Goal: Task Accomplishment & Management: Use online tool/utility

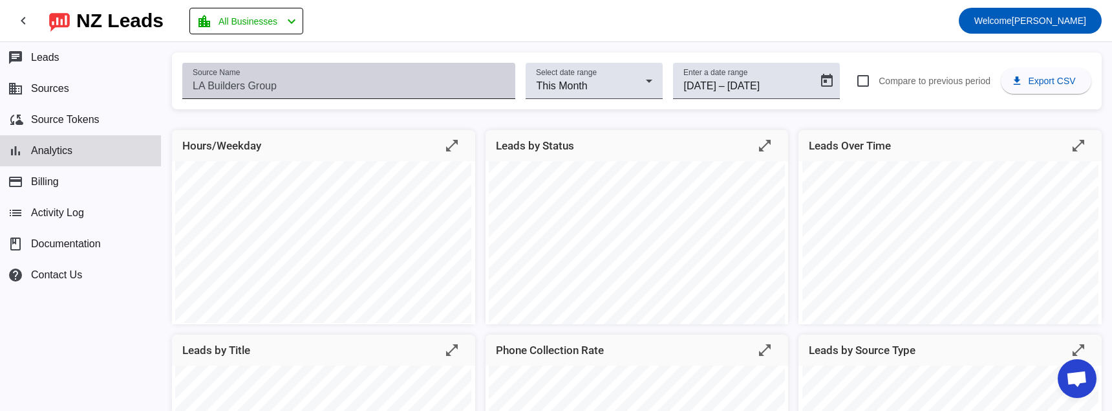
click at [307, 91] on input "Source Name" at bounding box center [349, 86] width 312 height 16
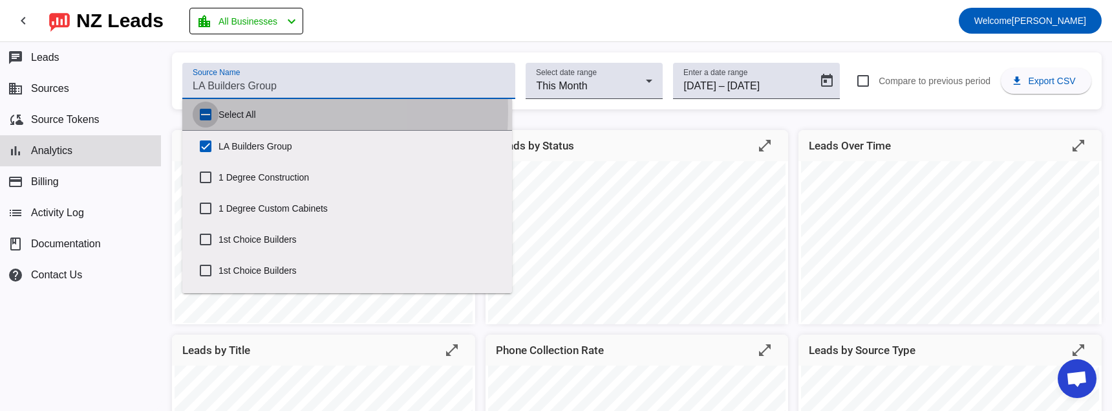
click at [211, 111] on input "Select All" at bounding box center [206, 115] width 26 height 26
checkbox input "true"
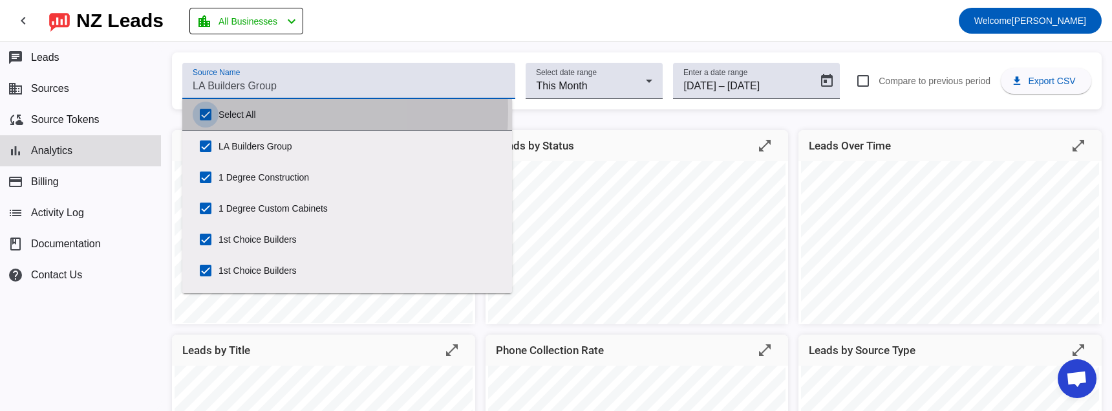
checkbox input "true"
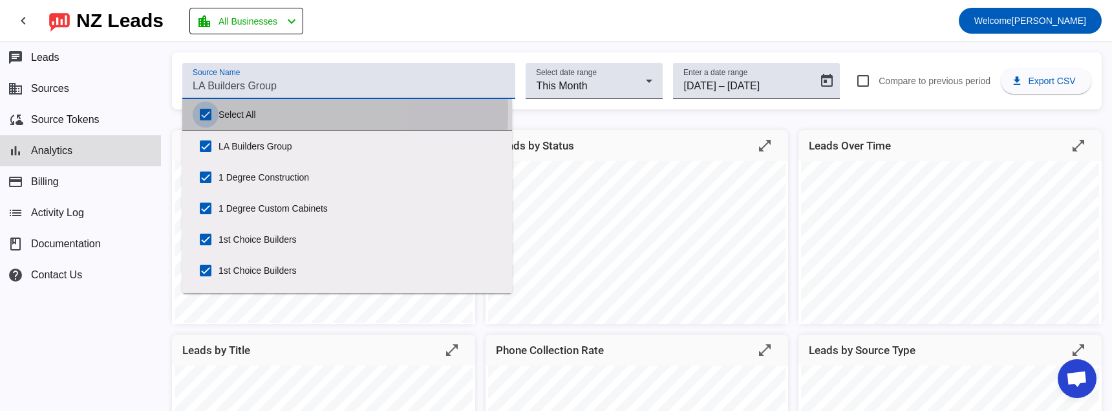
checkbox input "true"
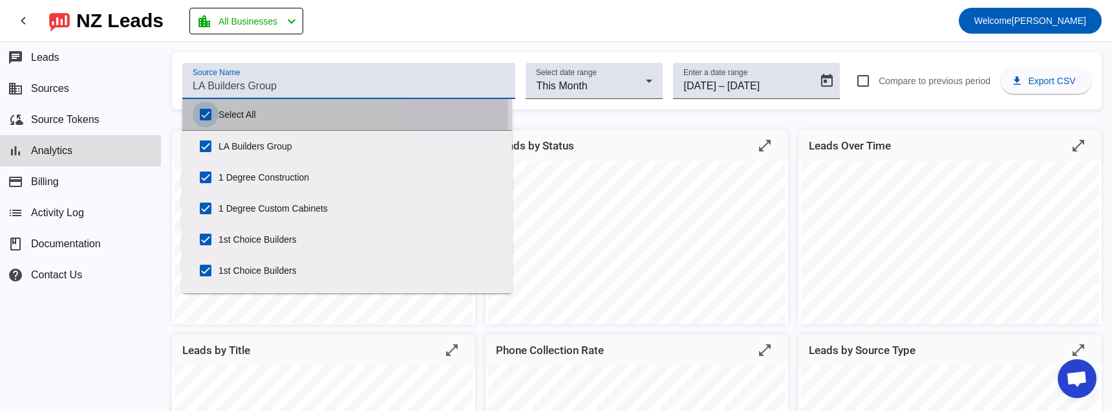
checkbox input "true"
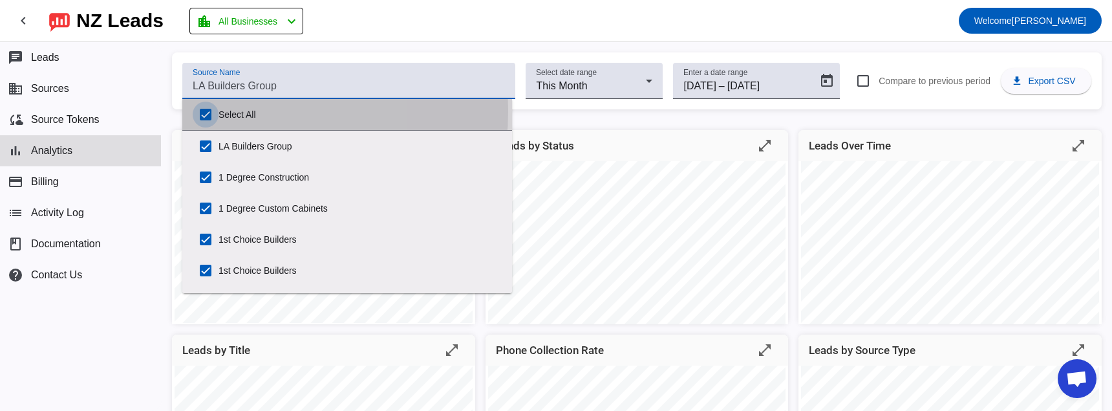
checkbox input "true"
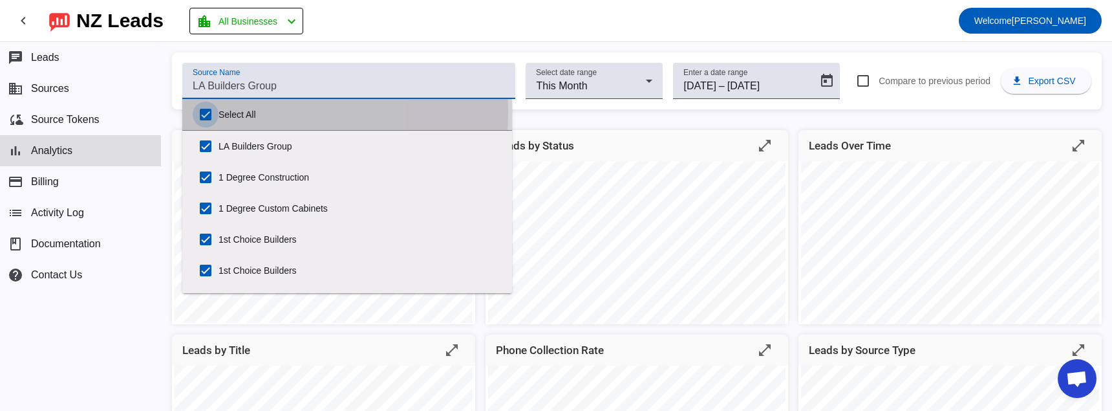
checkbox input "true"
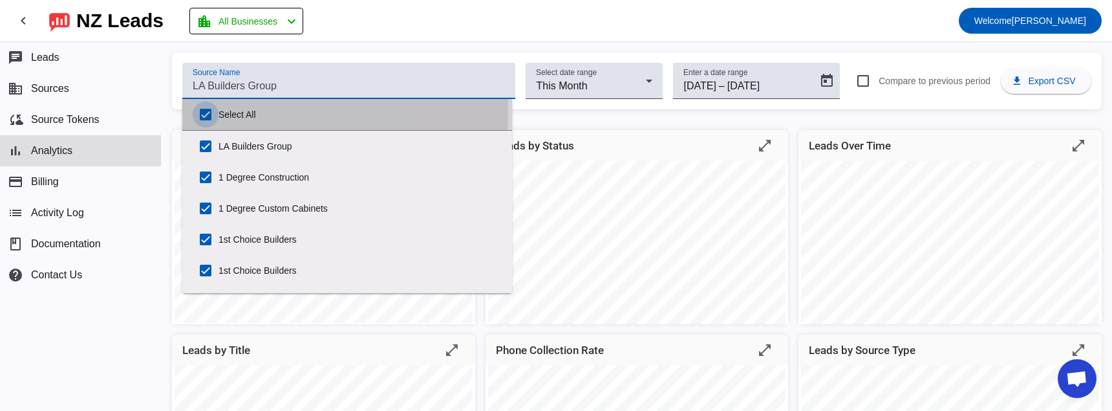
checkbox input "true"
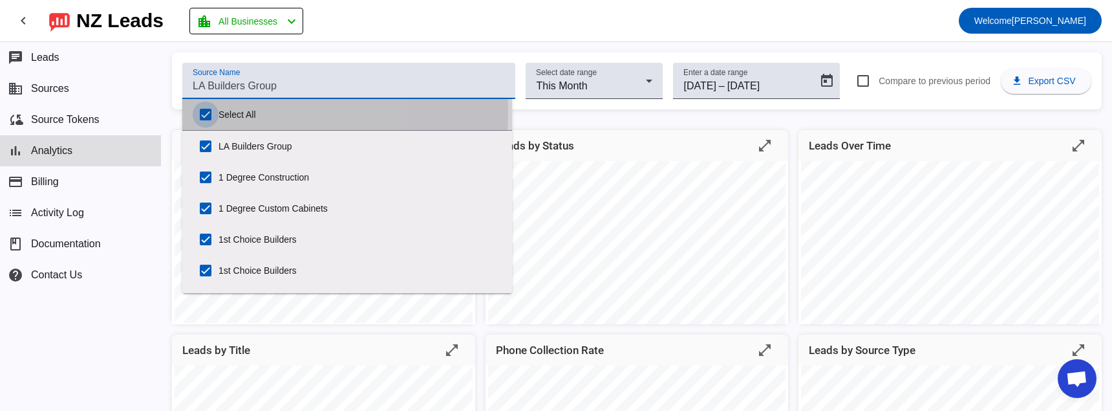
checkbox input "true"
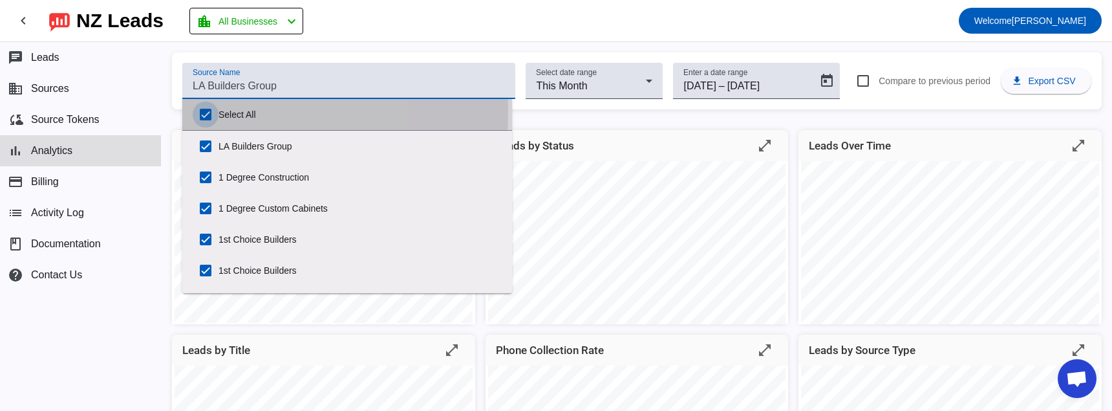
checkbox input "true"
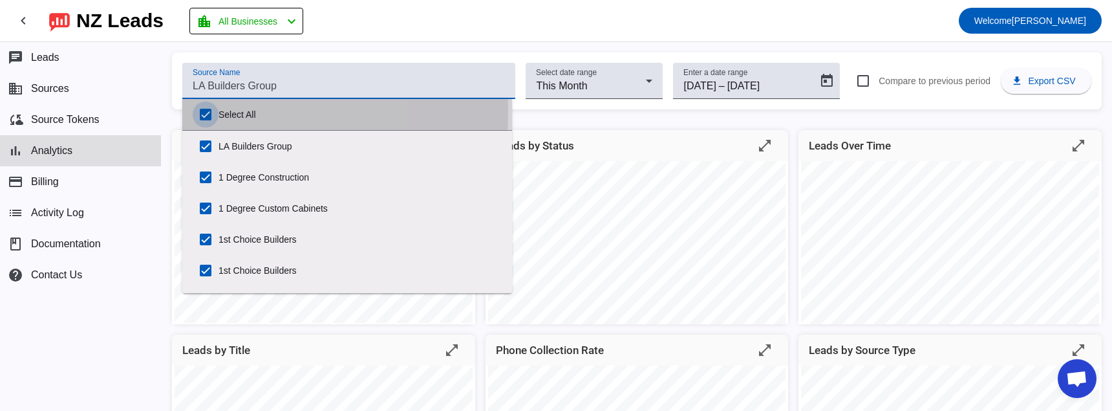
checkbox input "true"
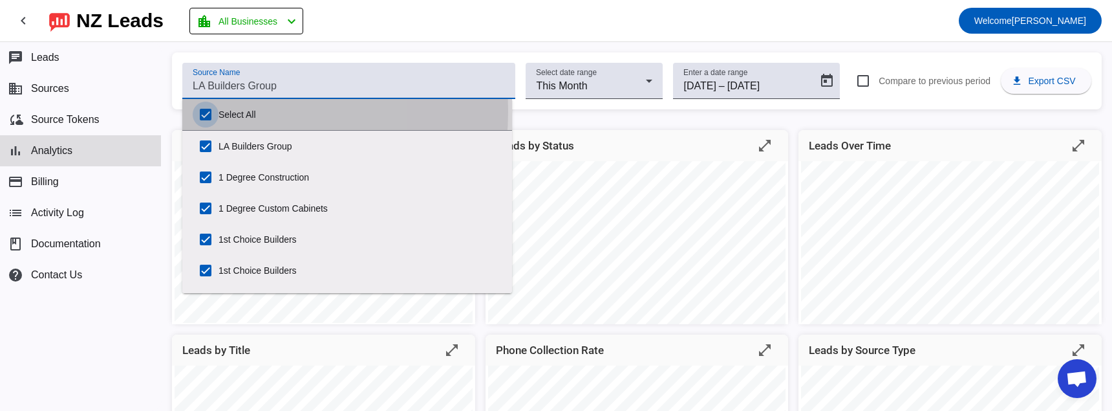
checkbox input "true"
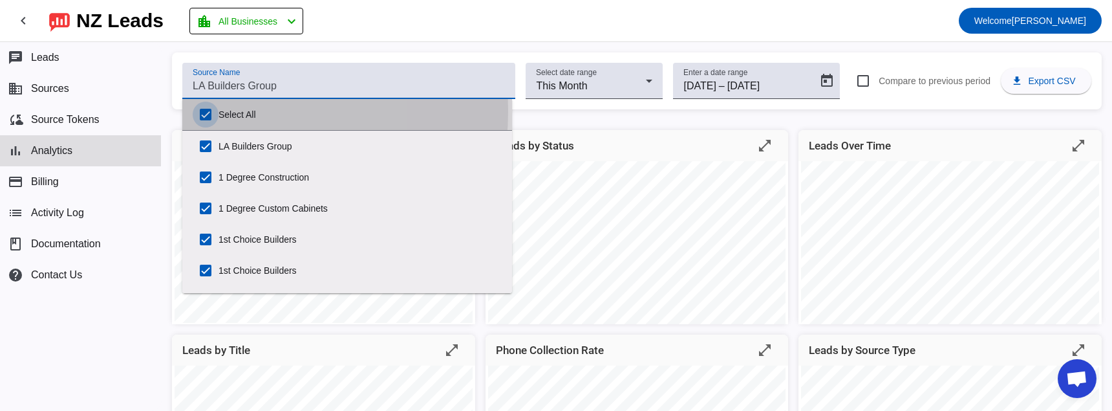
checkbox input "true"
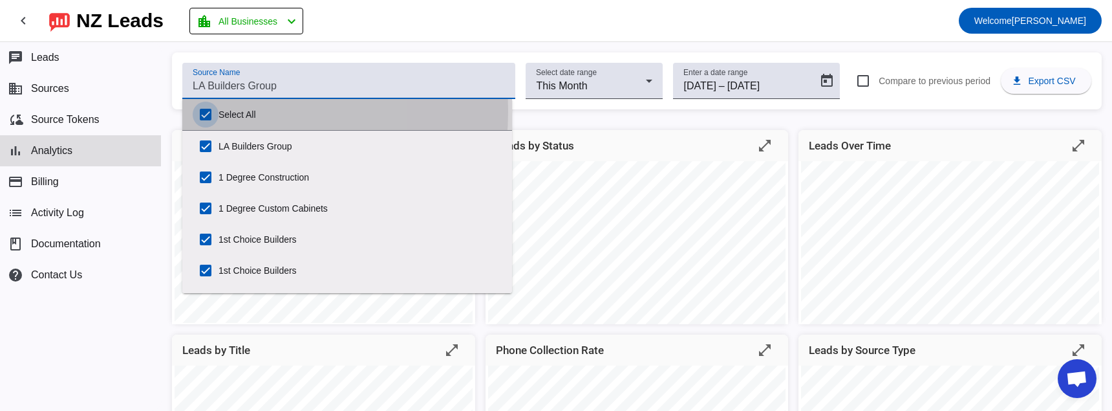
checkbox input "true"
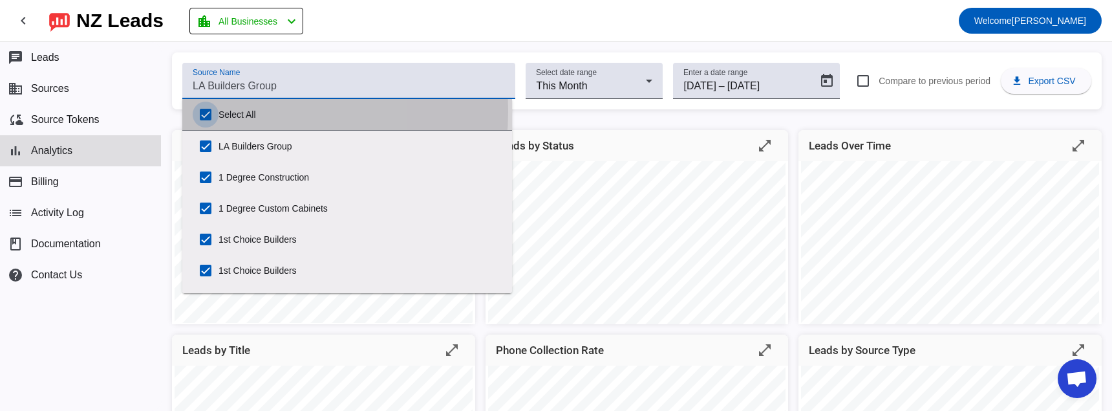
checkbox input "true"
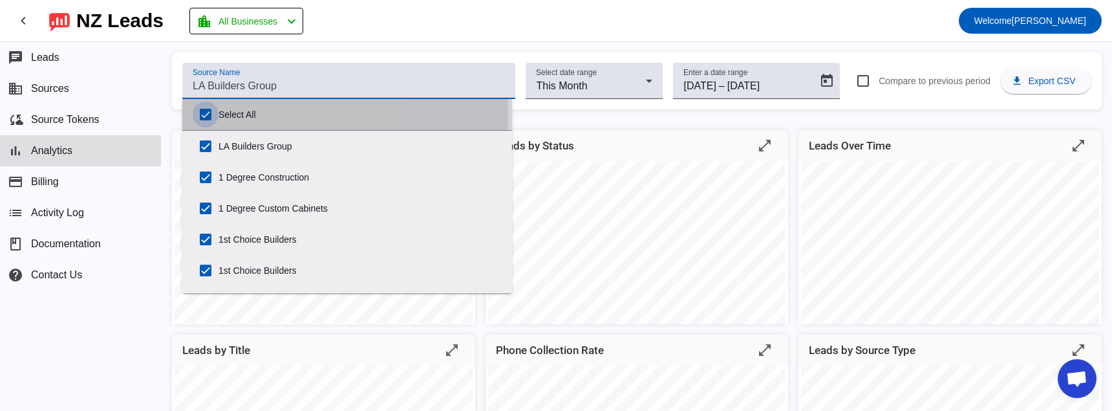
checkbox input "true"
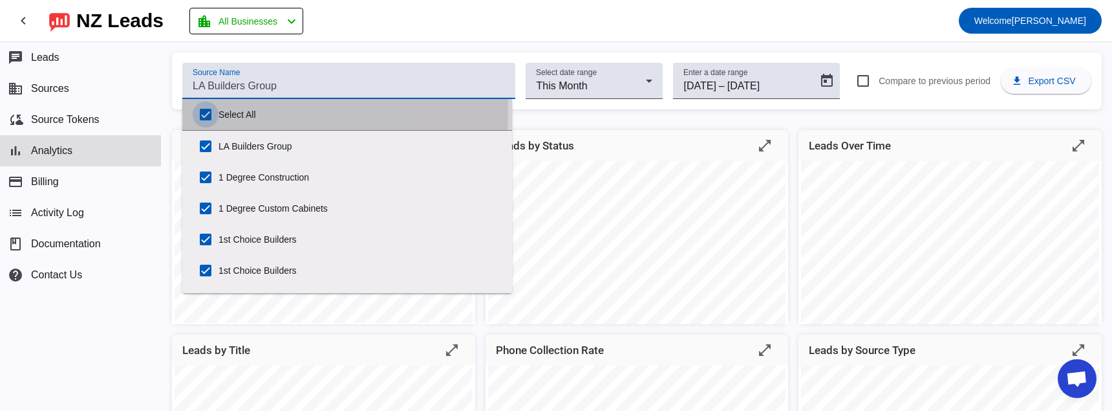
checkbox input "true"
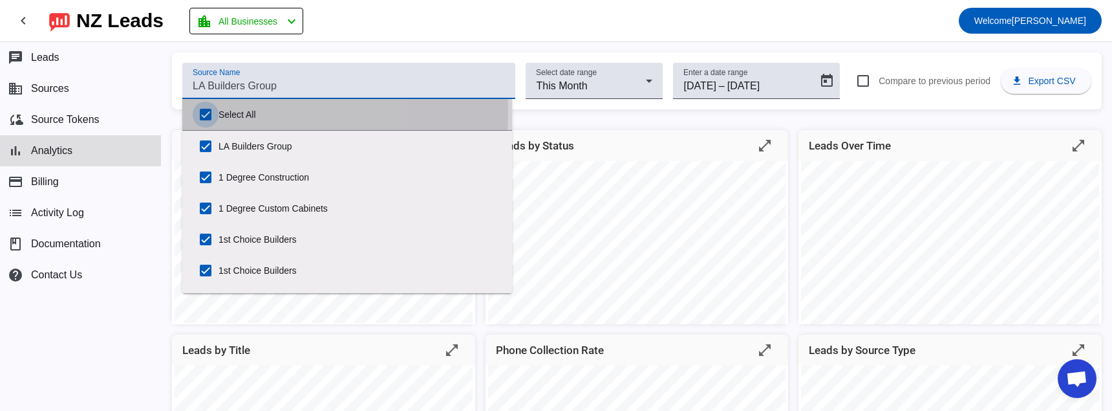
checkbox input "true"
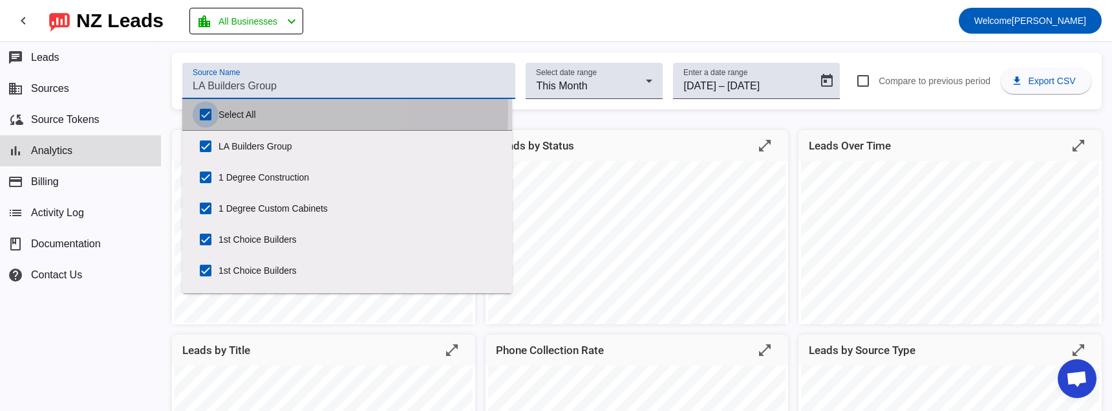
checkbox input "true"
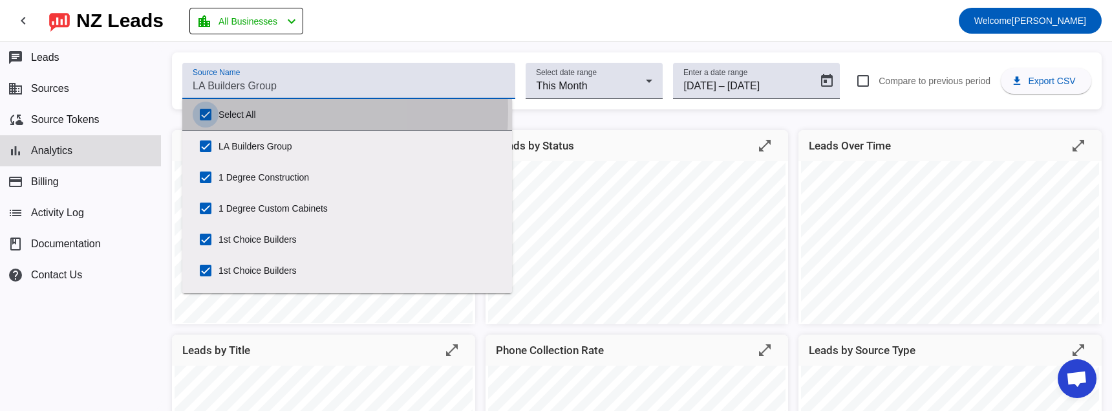
checkbox input "true"
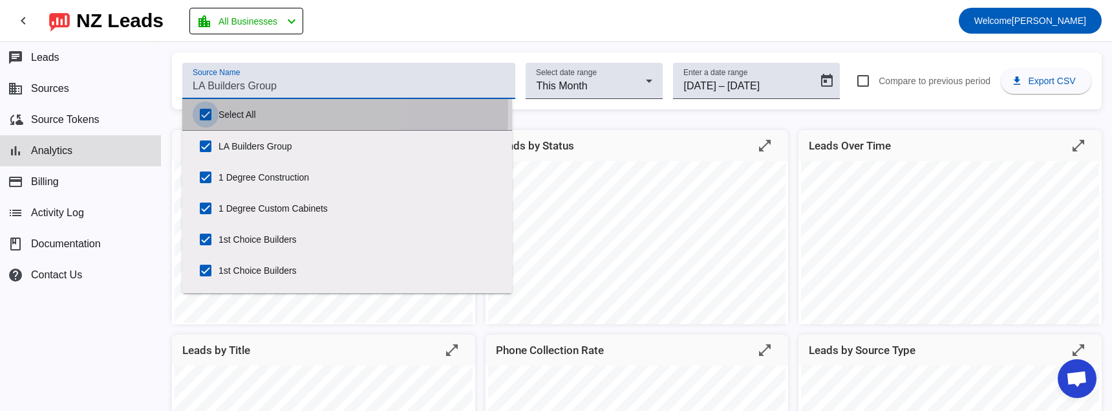
checkbox input "true"
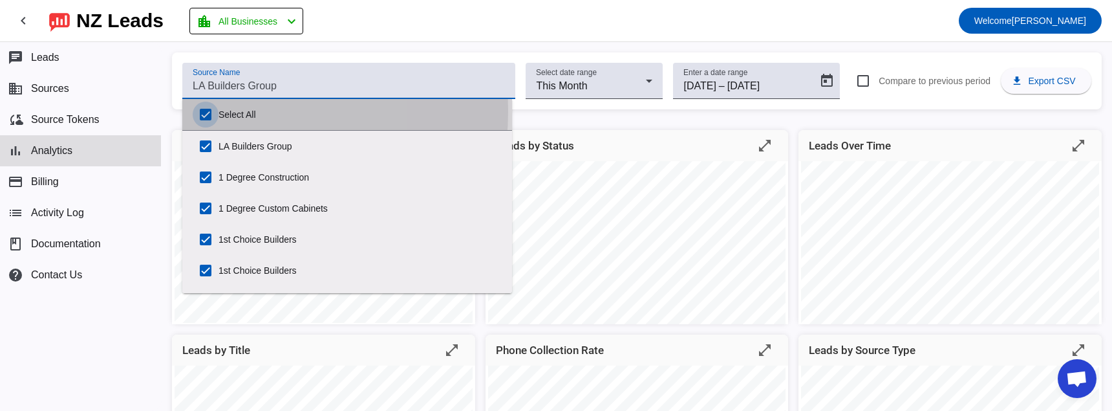
checkbox input "true"
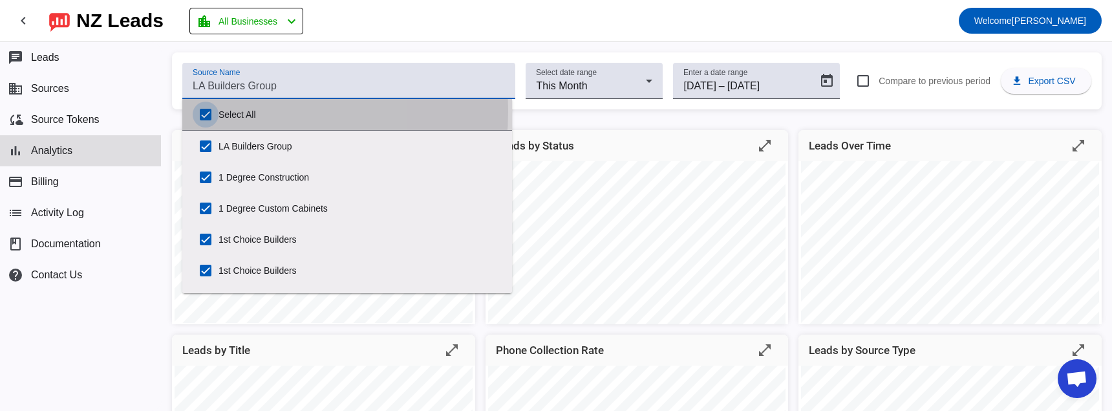
checkbox input "true"
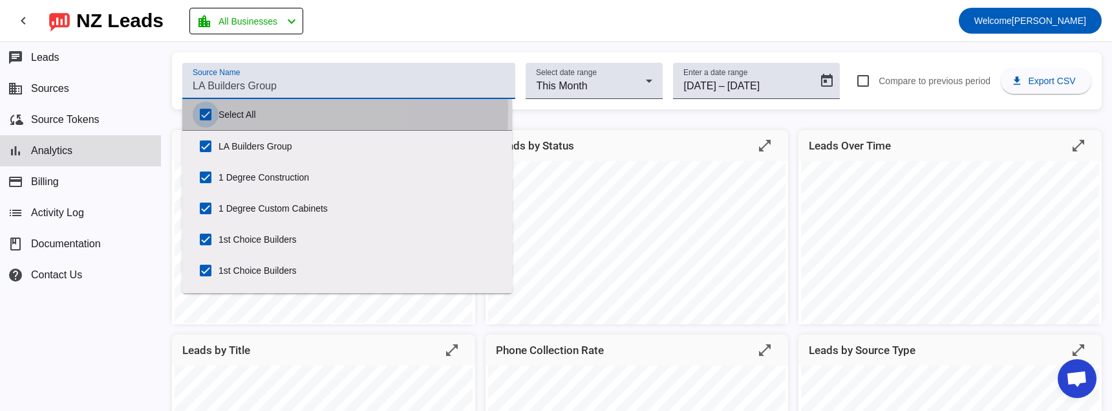
checkbox input "true"
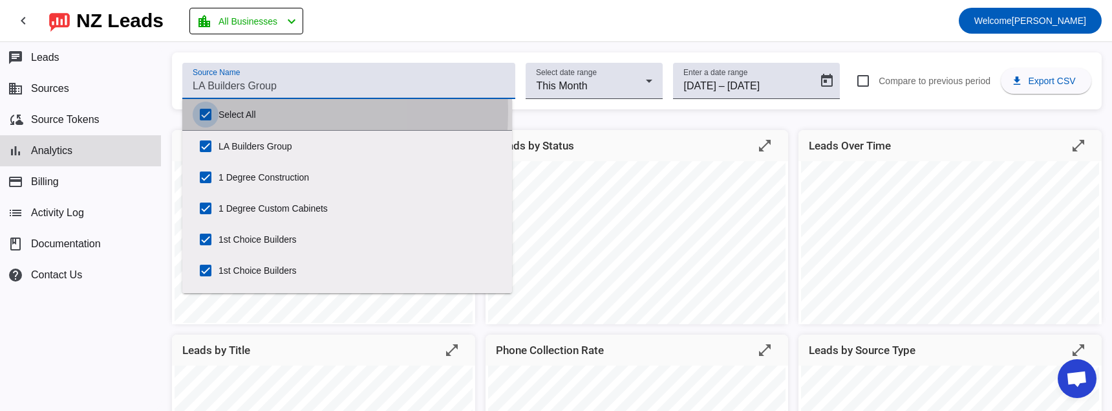
checkbox input "true"
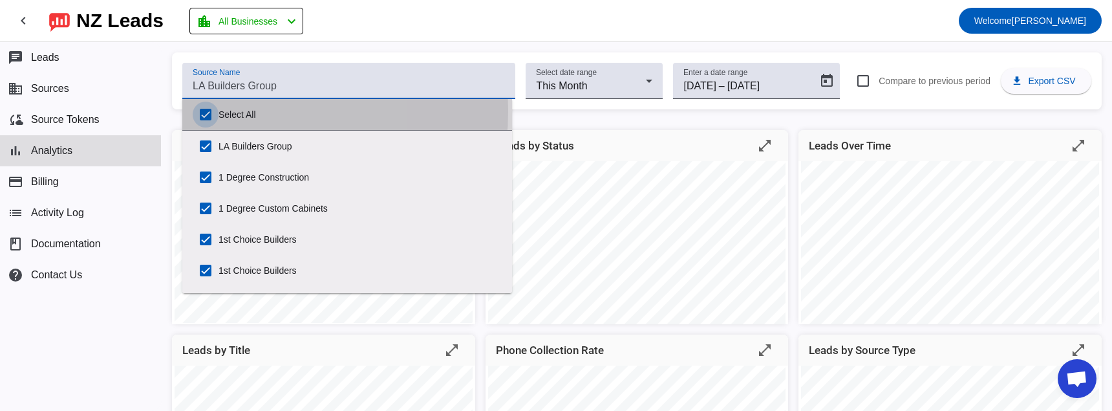
checkbox input "true"
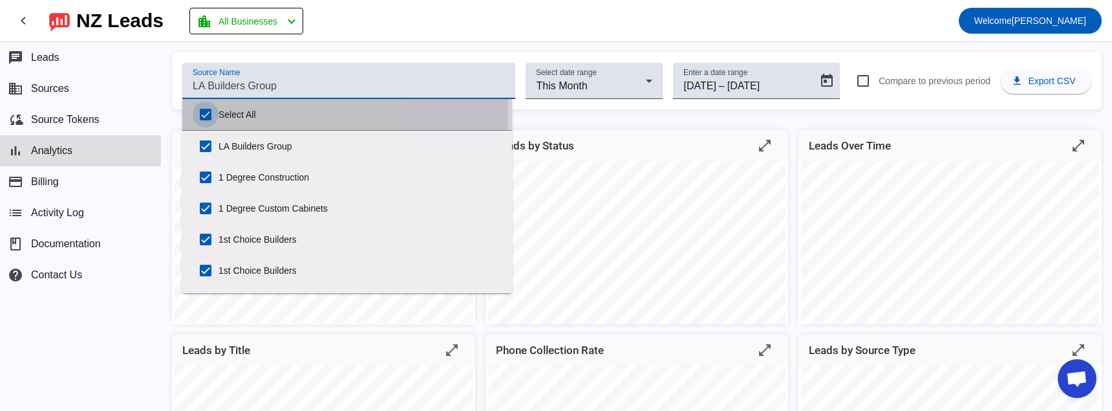
checkbox input "true"
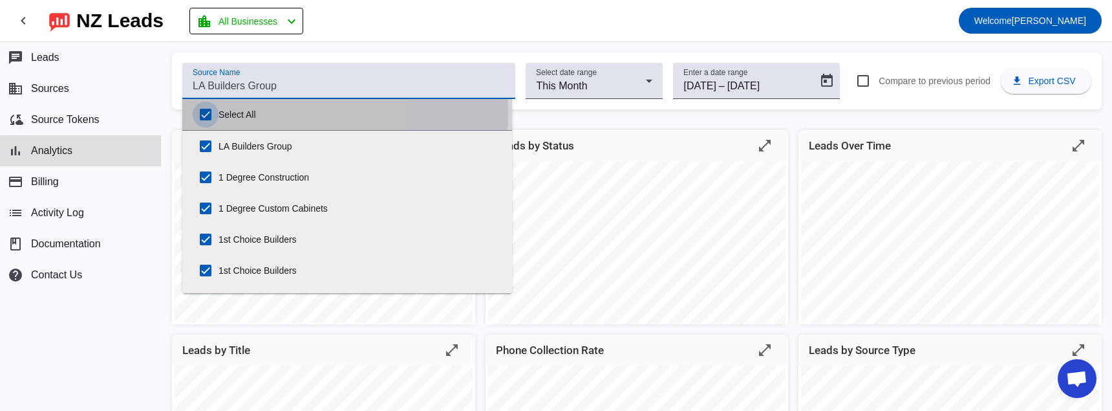
checkbox input "true"
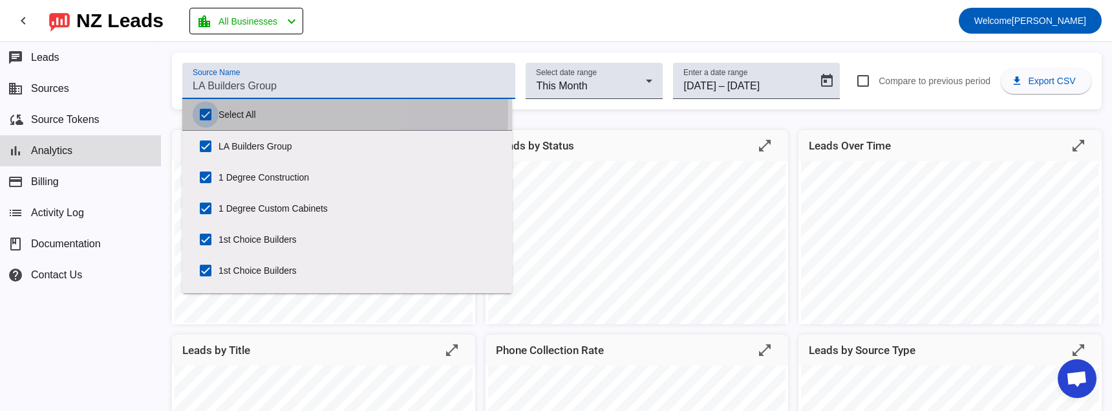
checkbox input "true"
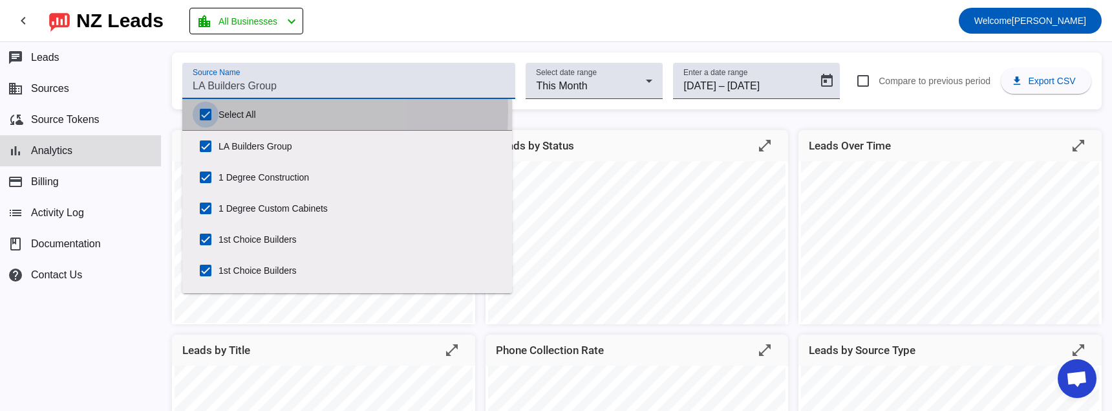
checkbox input "true"
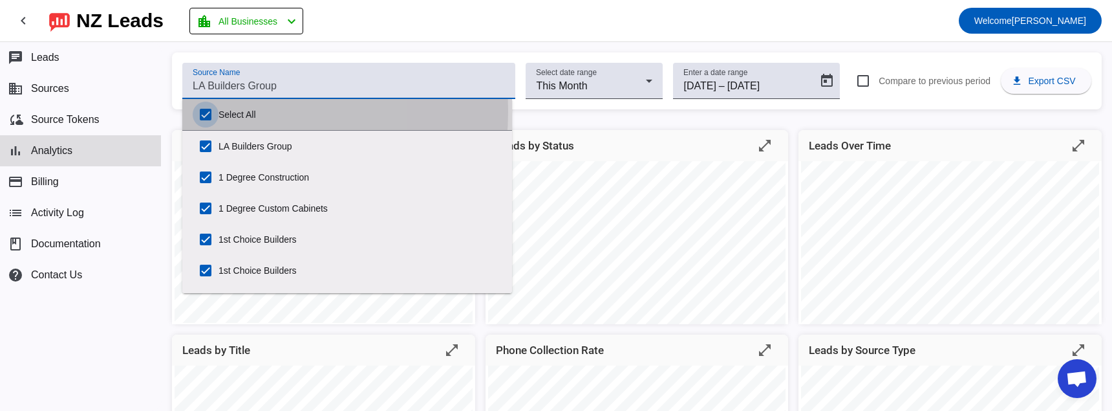
checkbox input "true"
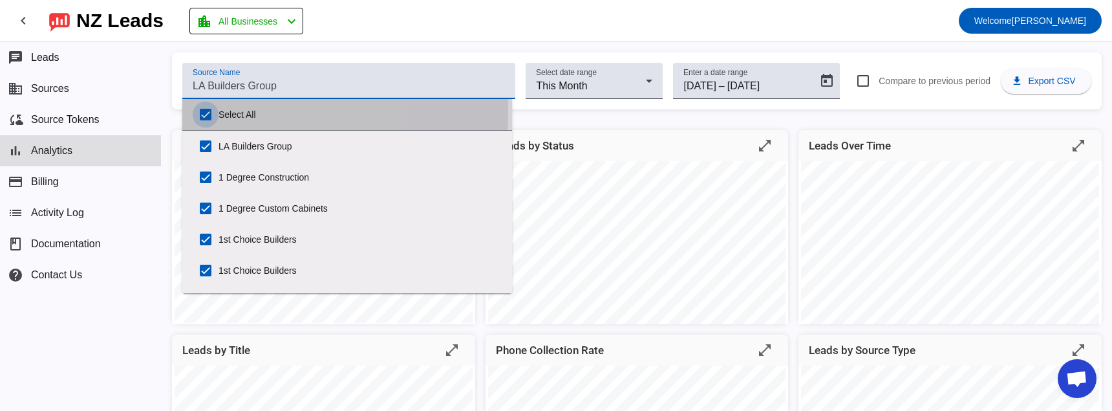
checkbox input "true"
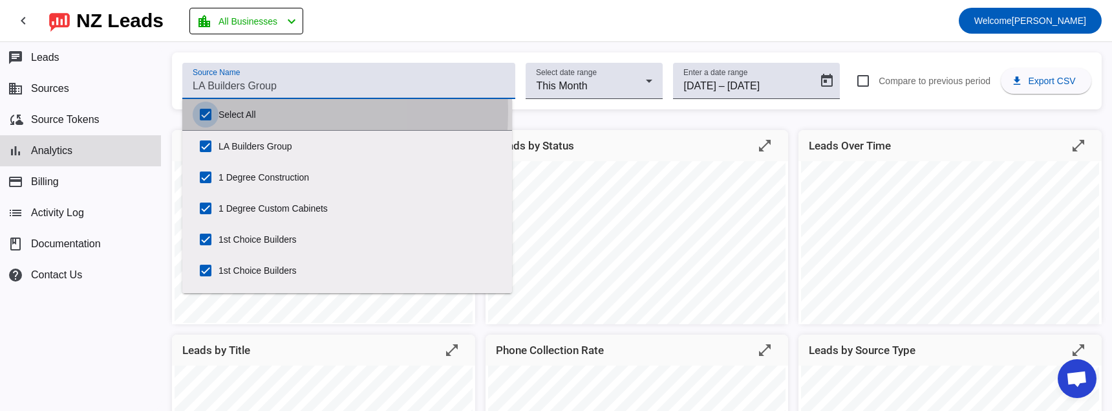
checkbox input "true"
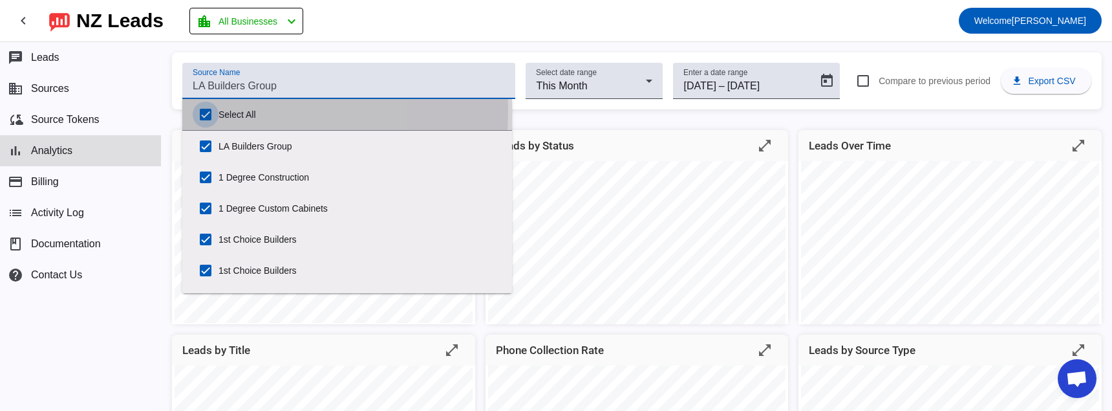
checkbox input "true"
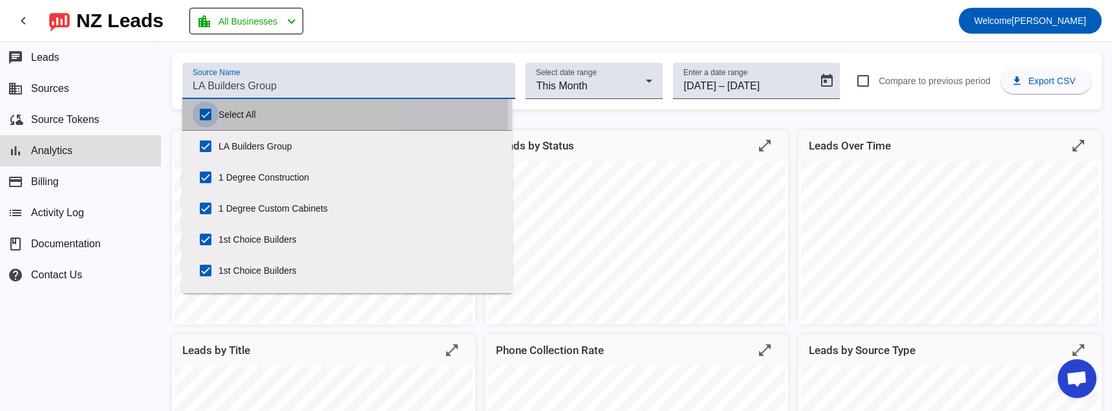
checkbox input "true"
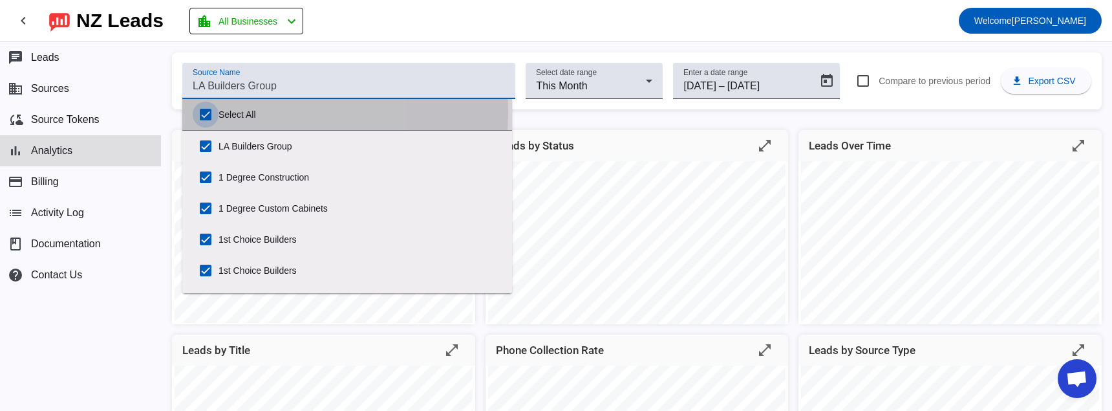
checkbox input "true"
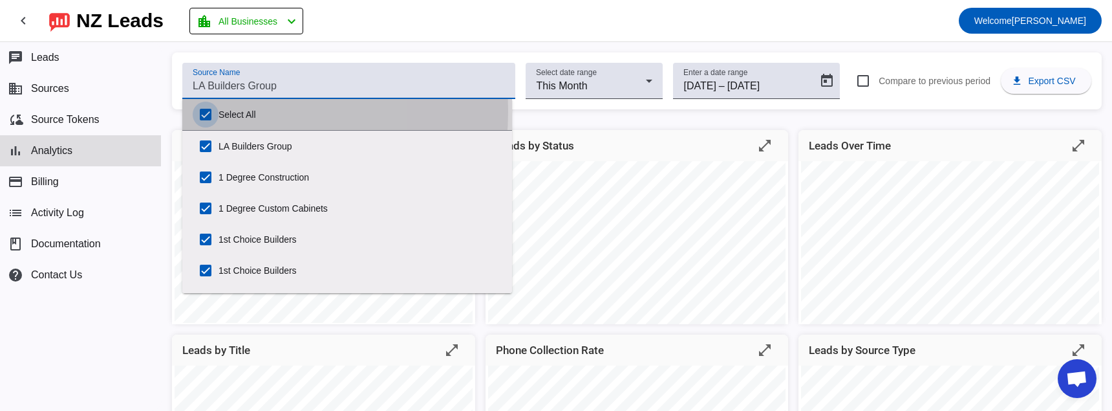
checkbox input "true"
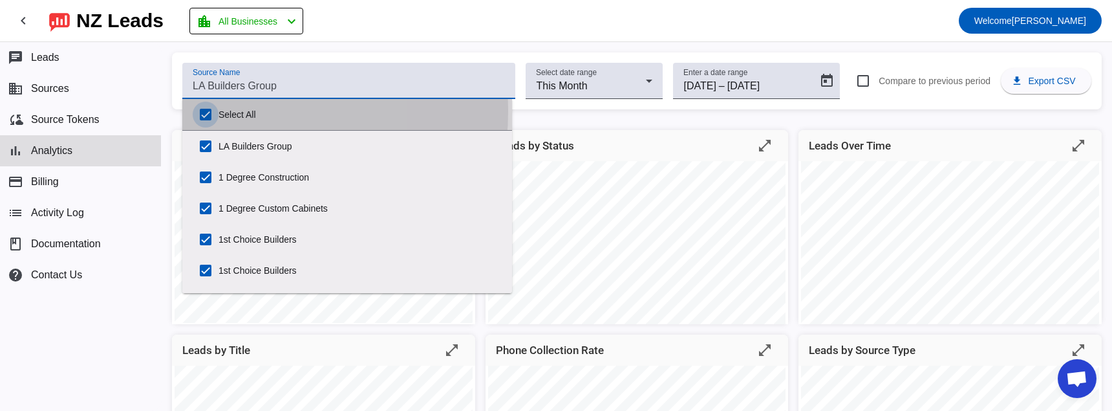
checkbox input "true"
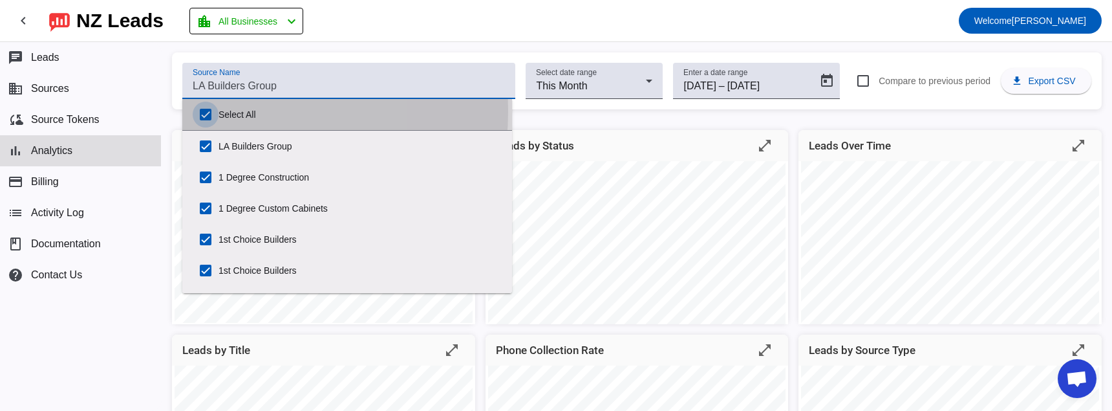
checkbox input "true"
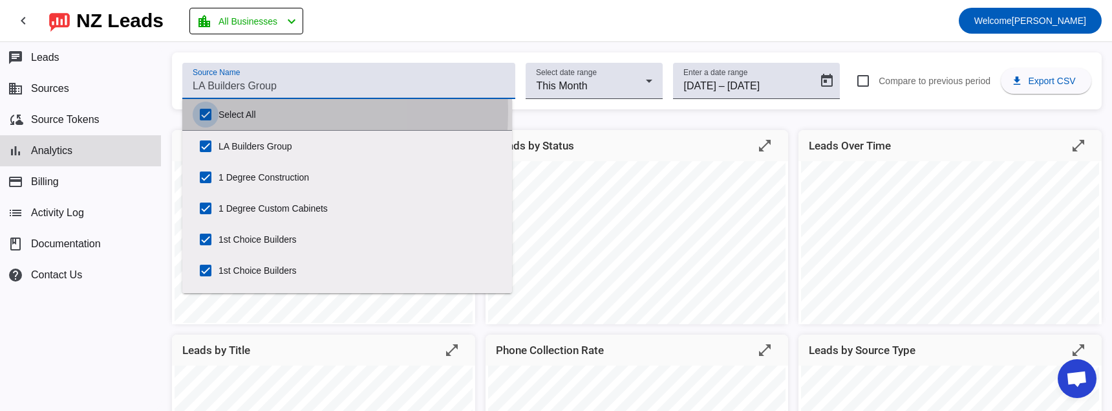
checkbox input "true"
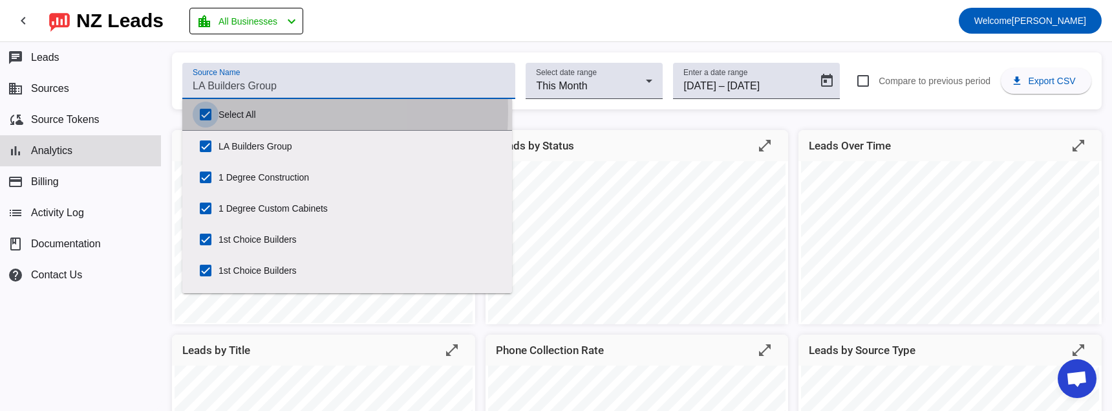
checkbox input "true"
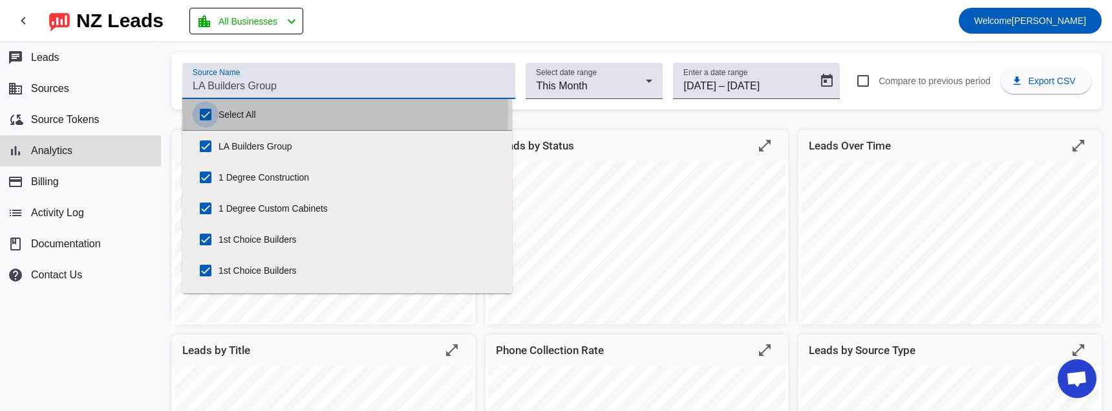
checkbox input "true"
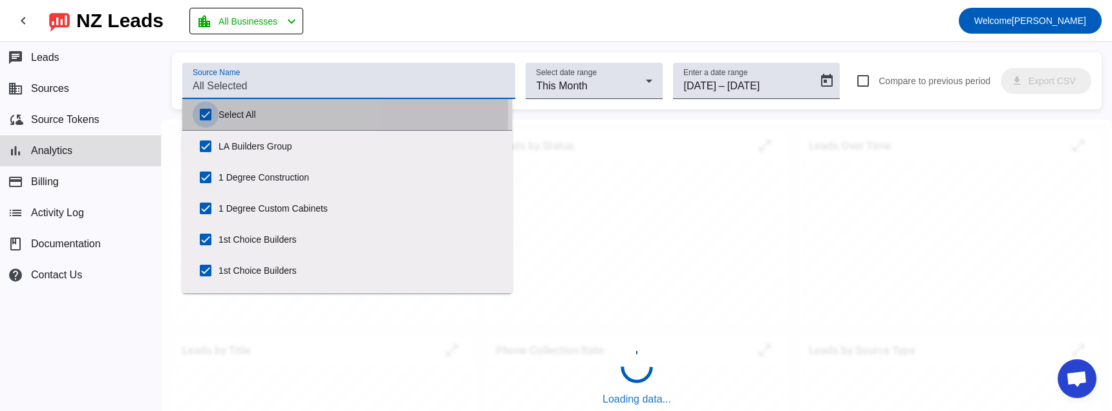
click at [199, 111] on input "Select All" at bounding box center [206, 115] width 26 height 26
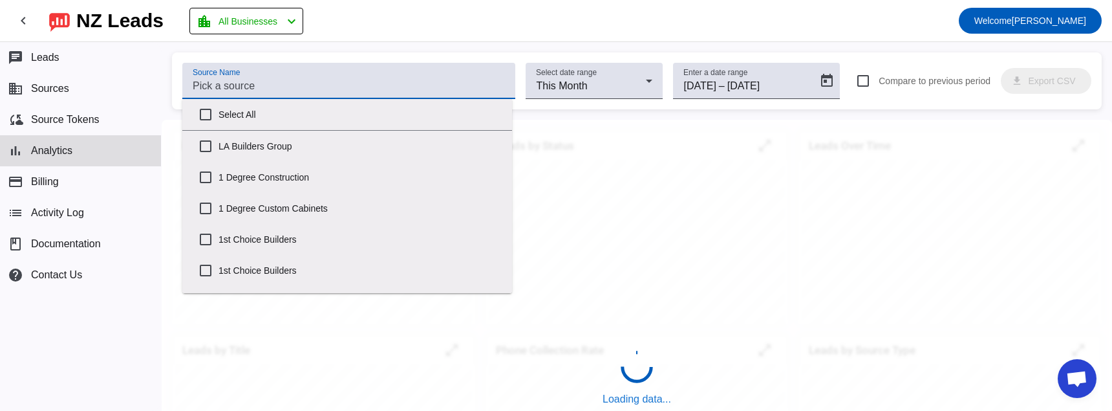
click at [223, 93] on input "Source Name" at bounding box center [349, 86] width 312 height 16
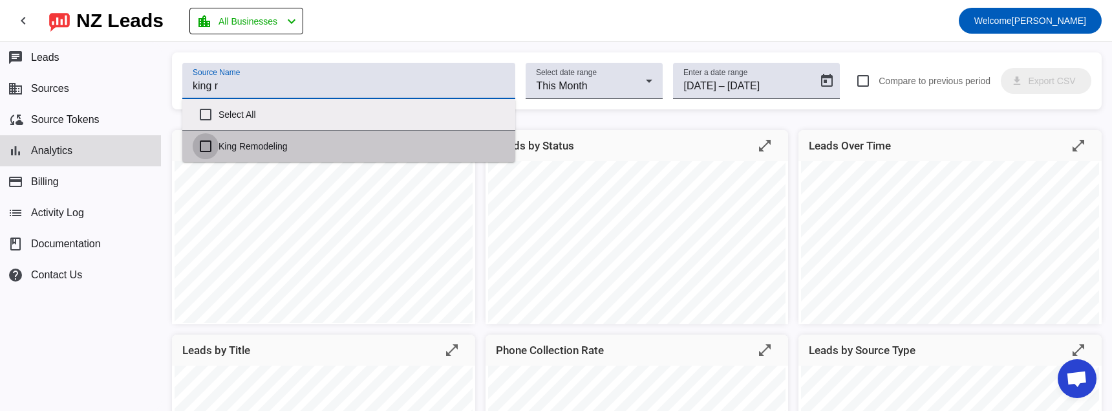
click at [207, 138] on input "King Remodeling" at bounding box center [206, 146] width 26 height 26
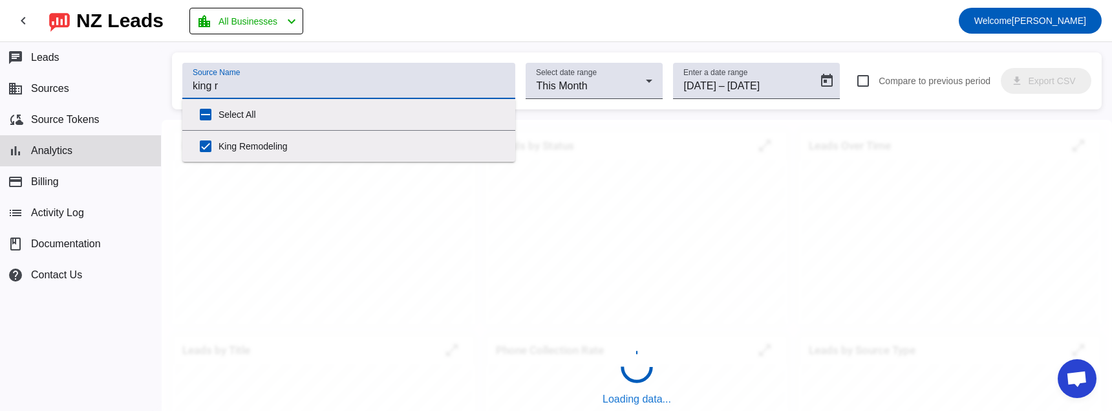
click at [510, 46] on div "Source Name king r Select date range This Month Enter a date range [DATE] [DATE…" at bounding box center [637, 226] width 951 height 369
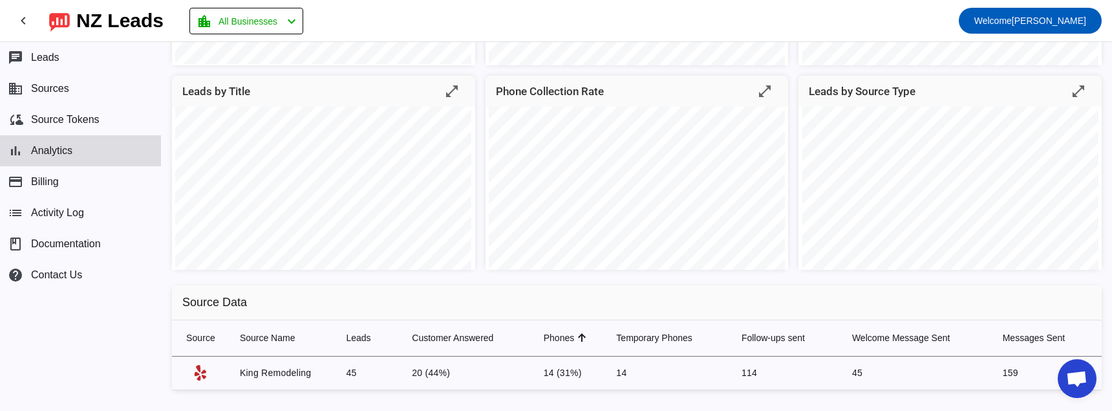
scroll to position [274, 0]
